Goal: Navigation & Orientation: Go to known website

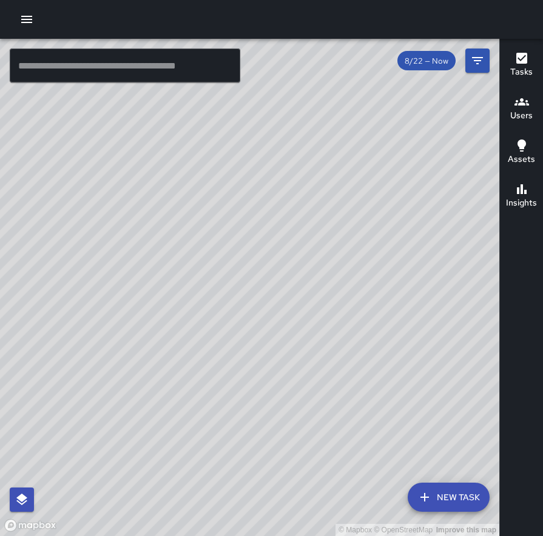
click at [271, 268] on div "© Mapbox © OpenStreetMap Improve this map" at bounding box center [249, 288] width 499 height 498
